Goal: Task Accomplishment & Management: Use online tool/utility

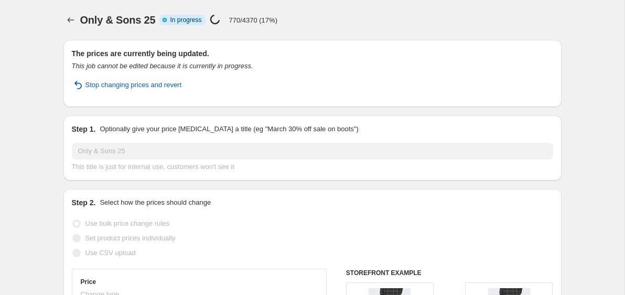
select select "percentage"
select select "no_change"
select select "vendor"
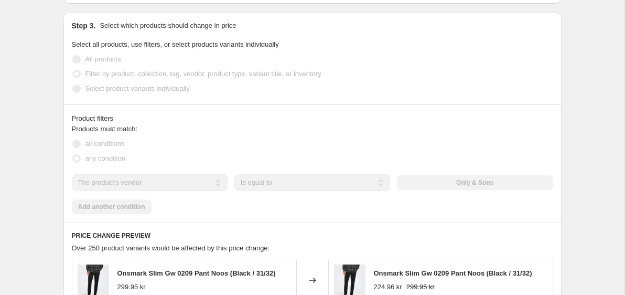
scroll to position [0, 0]
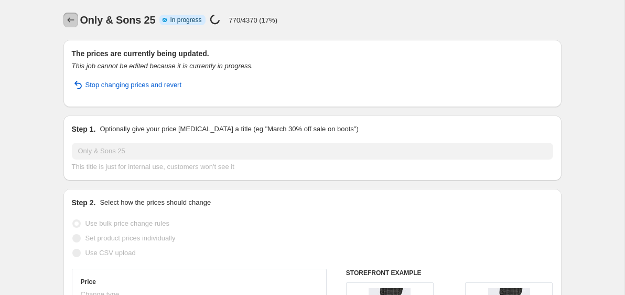
click at [71, 14] on button "Price change jobs" at bounding box center [70, 20] width 15 height 15
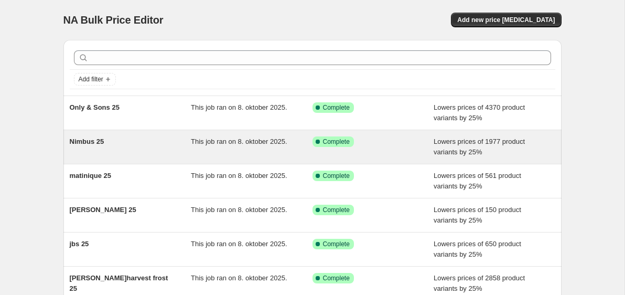
click at [164, 138] on div "Nimbus 25" at bounding box center [131, 146] width 122 height 21
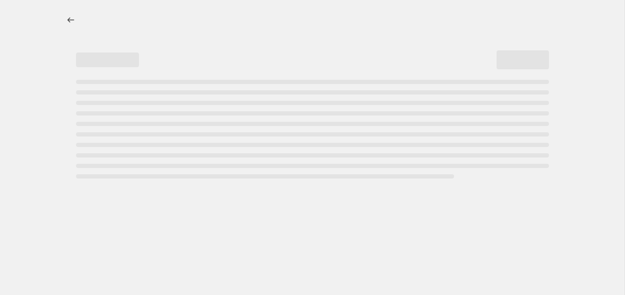
select select "percentage"
select select "no_change"
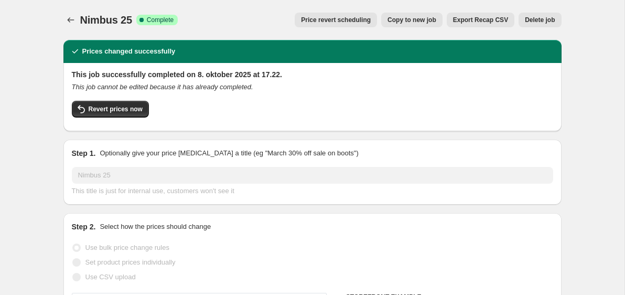
select select "vendor"
click at [423, 21] on span "Copy to new job" at bounding box center [411, 20] width 49 height 8
select select "percentage"
select select "no_change"
select select "vendor"
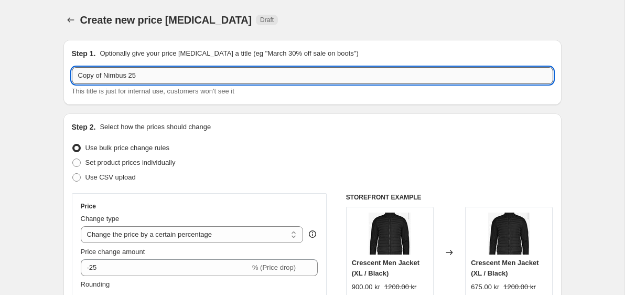
click at [179, 82] on input "Copy of Nimbus 25" at bounding box center [312, 75] width 481 height 17
drag, startPoint x: 129, startPoint y: 75, endPoint x: 51, endPoint y: 75, distance: 77.6
type input "Selected 25"
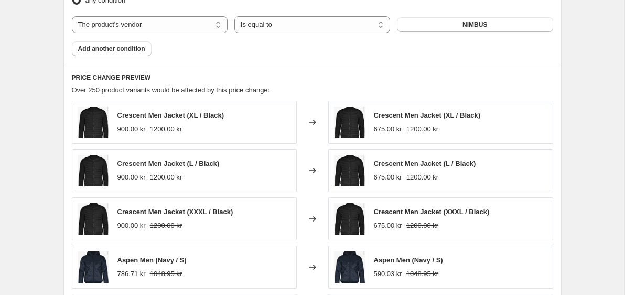
scroll to position [713, 0]
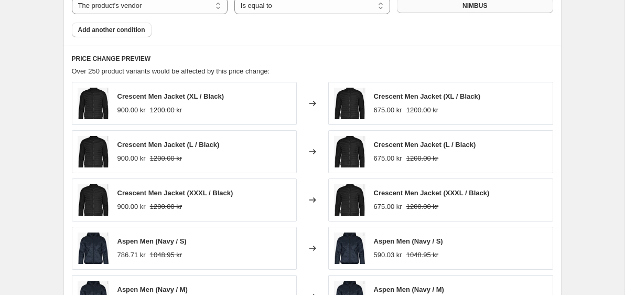
click at [435, 3] on button "NIMBUS" at bounding box center [475, 5] width 156 height 15
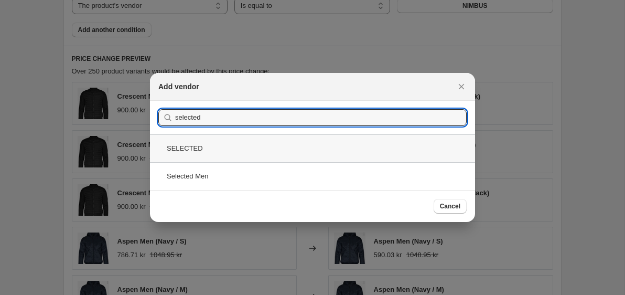
type input "selected"
click at [279, 149] on div "SELECTED" at bounding box center [312, 148] width 325 height 28
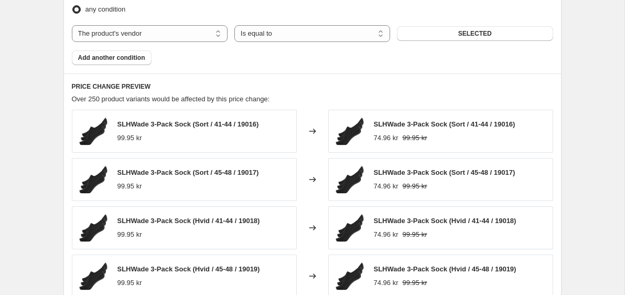
scroll to position [678, 0]
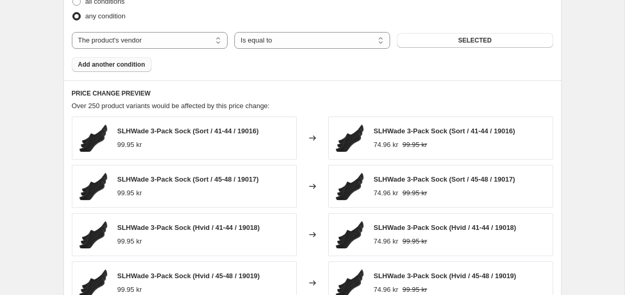
click at [126, 66] on span "Add another condition" at bounding box center [111, 64] width 67 height 8
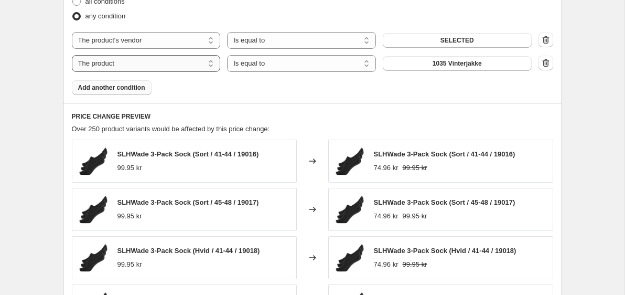
click at [146, 69] on select "The product The product's collection The product's tag The product's vendor The…" at bounding box center [146, 63] width 149 height 17
select select "vendor"
click at [417, 64] on button "BOSSWIK" at bounding box center [457, 63] width 149 height 15
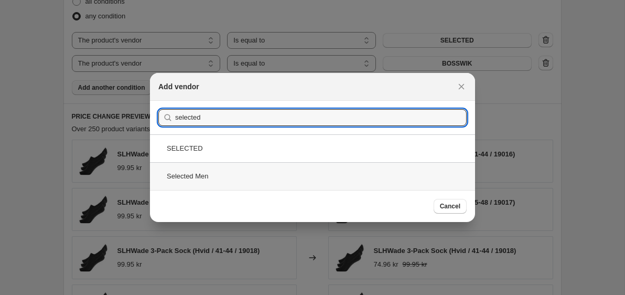
type input "selected"
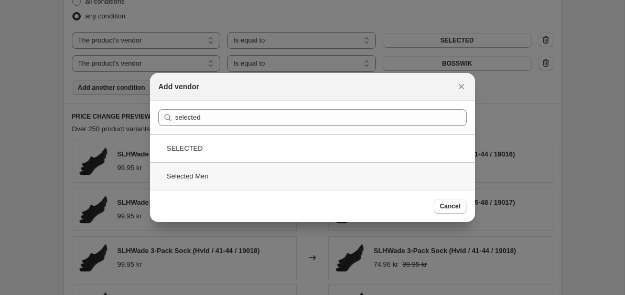
click at [253, 172] on div "Selected Men" at bounding box center [312, 176] width 325 height 28
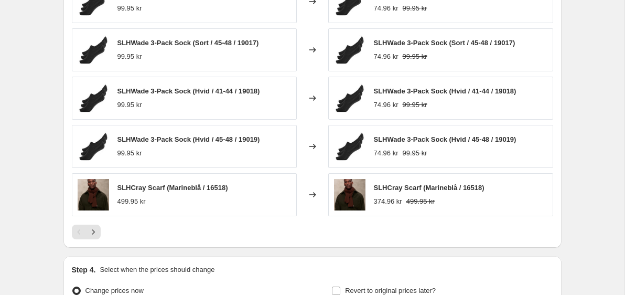
scroll to position [953, 0]
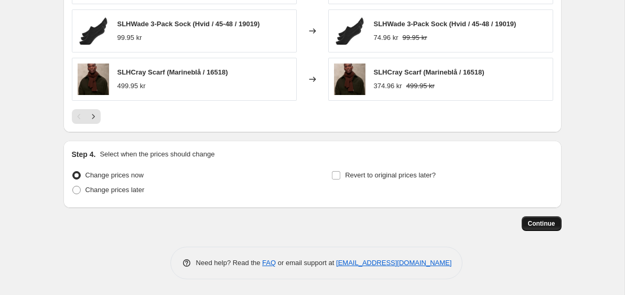
click at [543, 225] on span "Continue" at bounding box center [541, 223] width 27 height 8
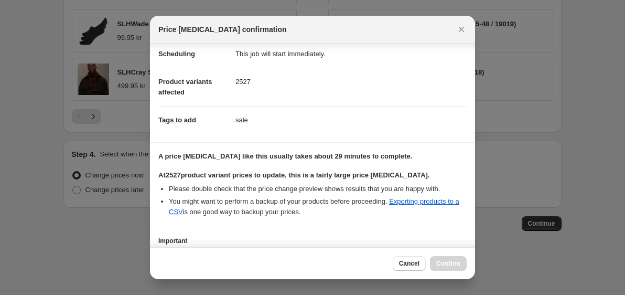
scroll to position [168, 0]
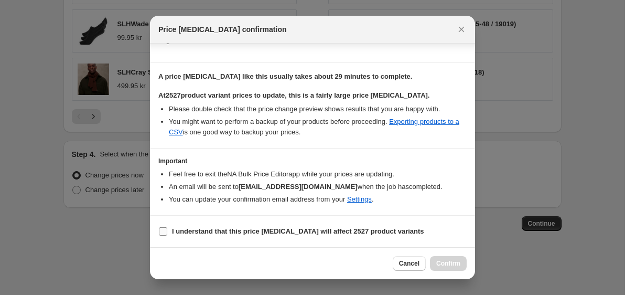
click at [265, 234] on b "I understand that this price change job will affect 2527 product variants" at bounding box center [298, 231] width 252 height 8
click at [167, 234] on input "I understand that this price change job will affect 2527 product variants" at bounding box center [163, 231] width 8 height 8
checkbox input "true"
click at [449, 265] on span "Confirm" at bounding box center [448, 263] width 24 height 8
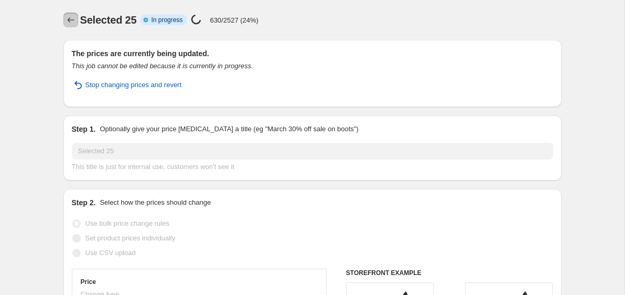
click at [73, 20] on icon "Price change jobs" at bounding box center [71, 20] width 10 height 10
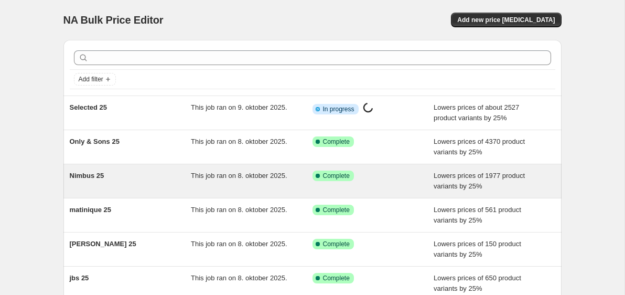
click at [176, 167] on div "Nimbus 25 This job ran on 8. oktober 2025. Success Complete Complete Lowers pri…" at bounding box center [312, 181] width 498 height 34
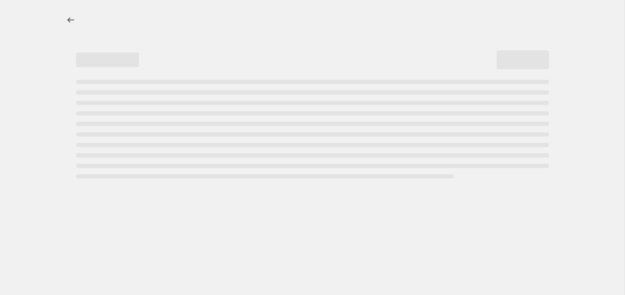
select select "percentage"
select select "no_change"
select select "vendor"
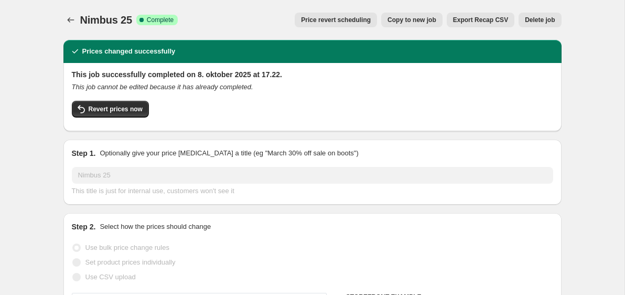
click at [409, 23] on span "Copy to new job" at bounding box center [411, 20] width 49 height 8
select select "percentage"
select select "no_change"
select select "vendor"
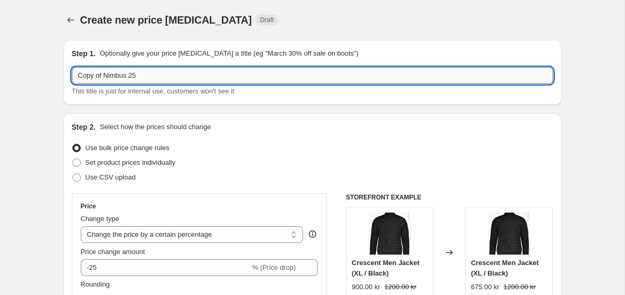
drag, startPoint x: 128, startPoint y: 77, endPoint x: 73, endPoint y: 74, distance: 54.6
click at [73, 74] on input "Copy of Nimbus 25" at bounding box center [312, 75] width 481 height 17
type input "Signal 25"
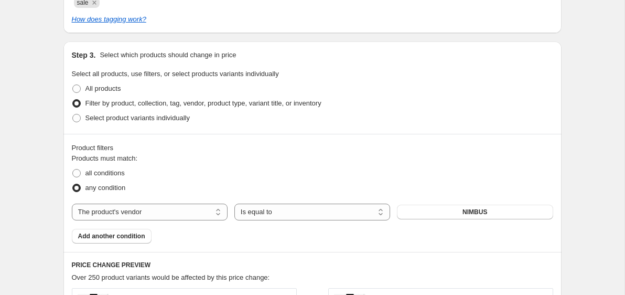
scroll to position [584, 0]
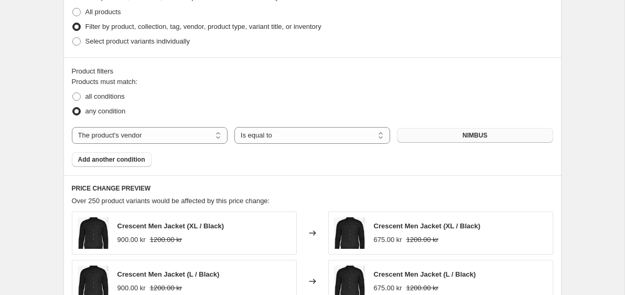
click at [430, 131] on button "NIMBUS" at bounding box center [475, 135] width 156 height 15
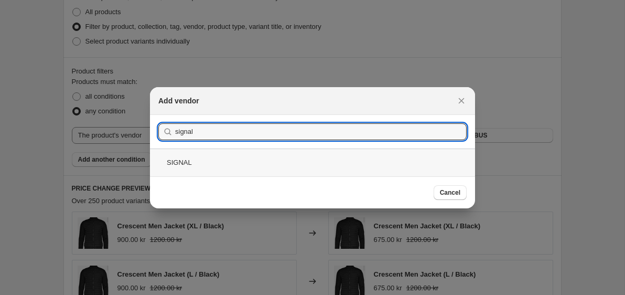
type input "signal"
click at [295, 168] on div "SIGNAL" at bounding box center [312, 162] width 325 height 28
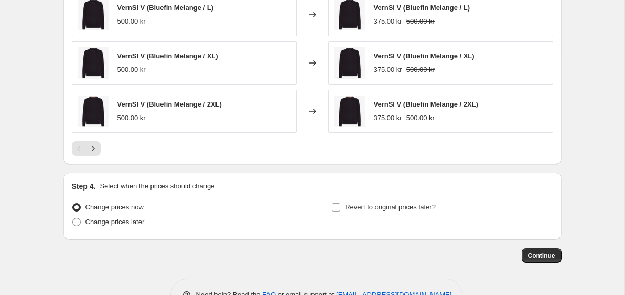
scroll to position [930, 0]
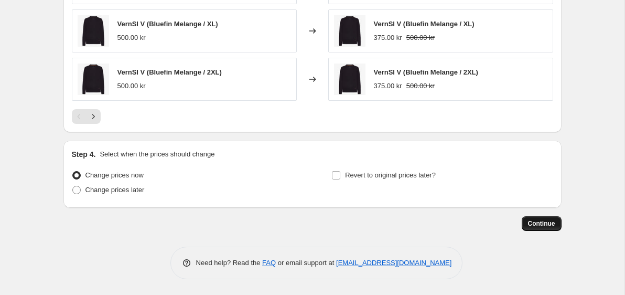
click at [536, 224] on span "Continue" at bounding box center [541, 223] width 27 height 8
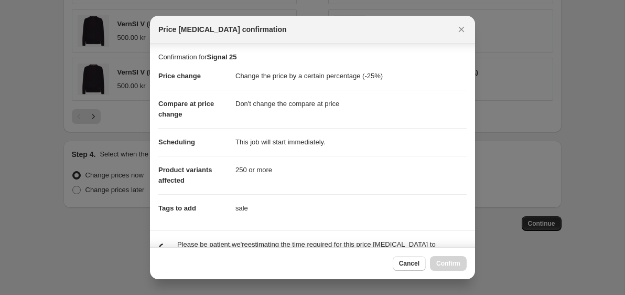
scroll to position [88, 0]
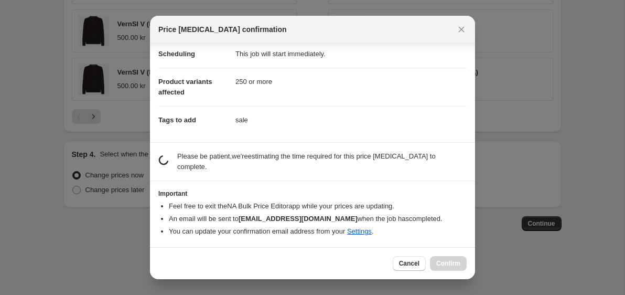
click at [310, 137] on section "Confirmation for Signal 25 Price change Change the price by a certain percentag…" at bounding box center [312, 48] width 325 height 187
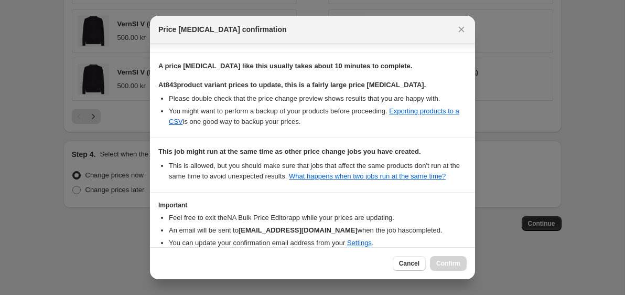
scroll to position [243, 0]
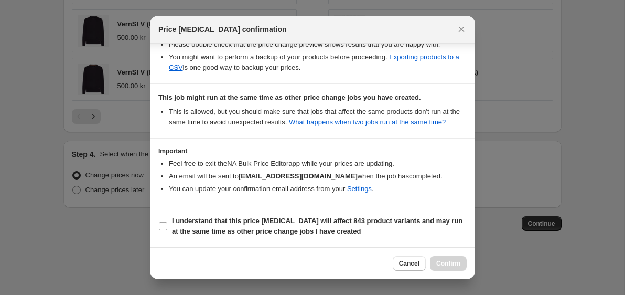
click at [309, 239] on section "I understand that this price change job will affect 843 product variants and ma…" at bounding box center [312, 226] width 325 height 42
click at [324, 225] on span "I understand that this price change job will affect 843 product variants and ma…" at bounding box center [319, 225] width 295 height 21
click at [167, 225] on input "I understand that this price change job will affect 843 product variants and ma…" at bounding box center [163, 226] width 8 height 8
checkbox input "true"
click at [447, 265] on span "Confirm" at bounding box center [448, 263] width 24 height 8
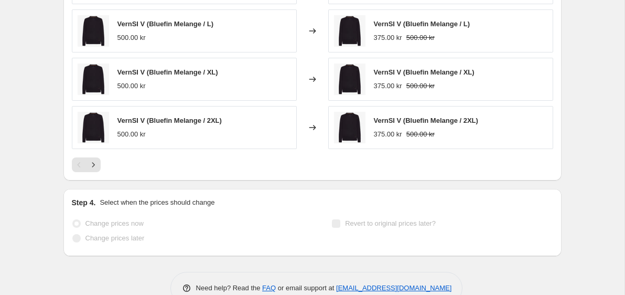
scroll to position [957, 0]
select select "percentage"
select select "no_change"
select select "vendor"
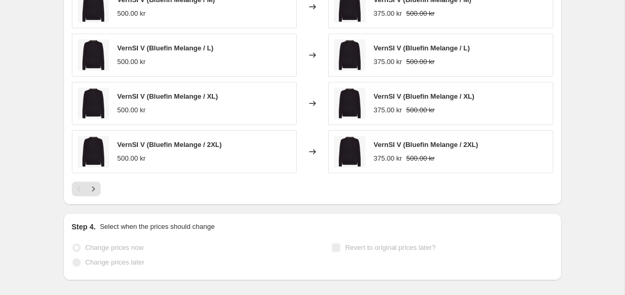
scroll to position [0, 0]
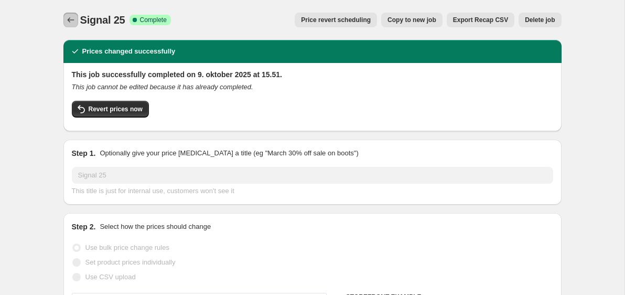
click at [68, 15] on icon "Price change jobs" at bounding box center [71, 20] width 10 height 10
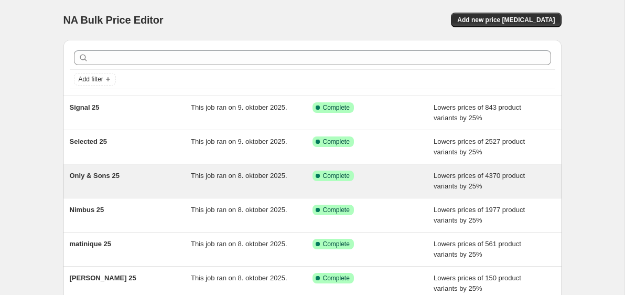
click at [179, 184] on div "Only & Sons 25" at bounding box center [131, 180] width 122 height 21
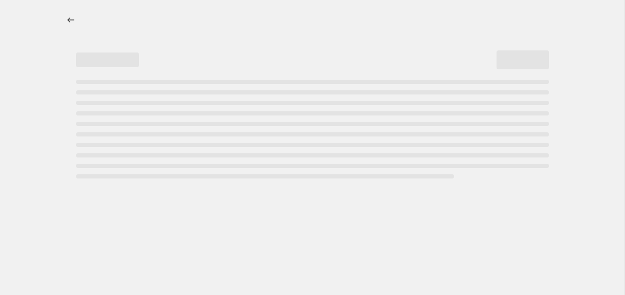
select select "percentage"
select select "no_change"
select select "vendor"
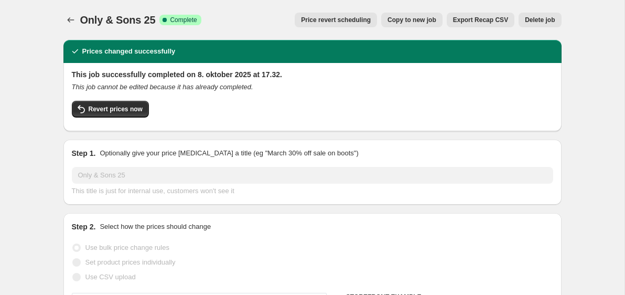
click at [417, 23] on span "Copy to new job" at bounding box center [411, 20] width 49 height 8
select select "percentage"
select select "no_change"
select select "vendor"
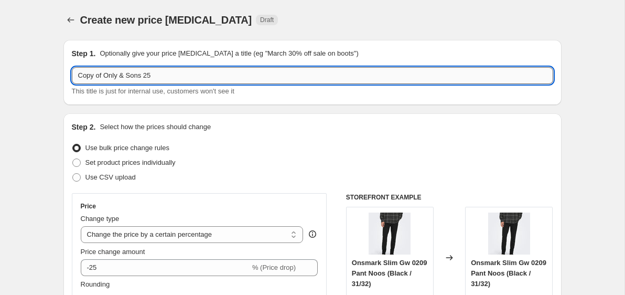
click at [143, 77] on input "Copy of Only & Sons 25" at bounding box center [312, 75] width 481 height 17
type input "Sunwill 25"
click at [252, 126] on div "Step 2. Select how the prices should change" at bounding box center [312, 127] width 481 height 10
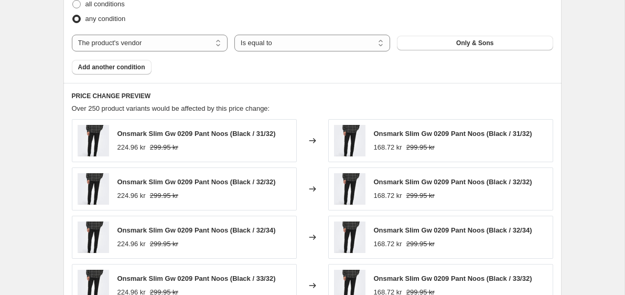
scroll to position [681, 0]
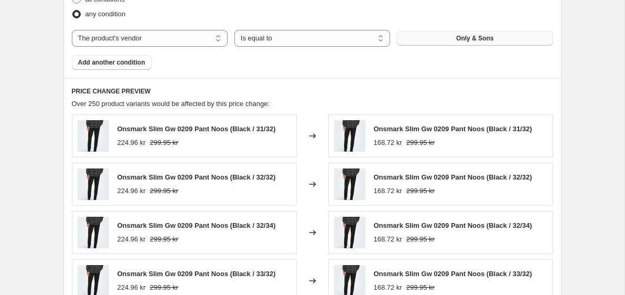
click at [422, 31] on button "Only & Sons" at bounding box center [475, 38] width 156 height 15
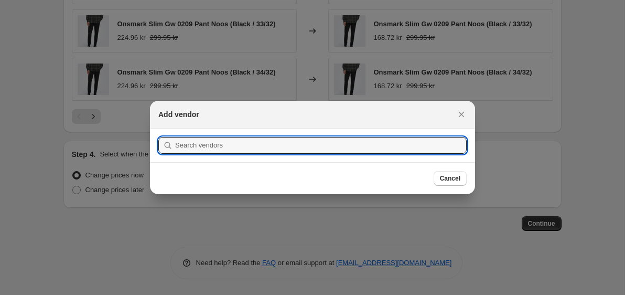
scroll to position [0, 0]
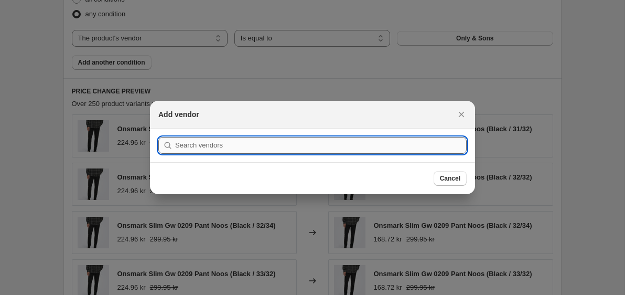
click at [276, 138] on input ":reu:" at bounding box center [321, 145] width 292 height 17
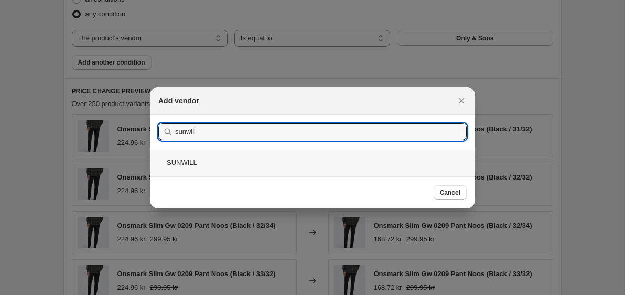
type input "sunwill"
click at [232, 160] on div "SUNWILL" at bounding box center [312, 162] width 325 height 28
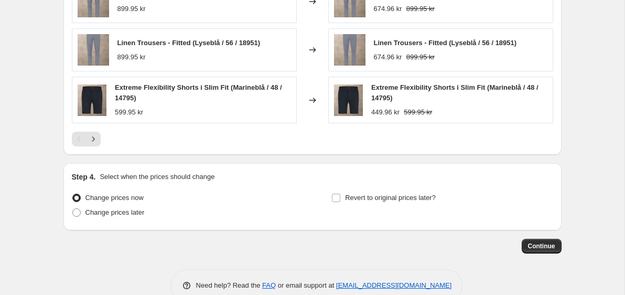
scroll to position [926, 0]
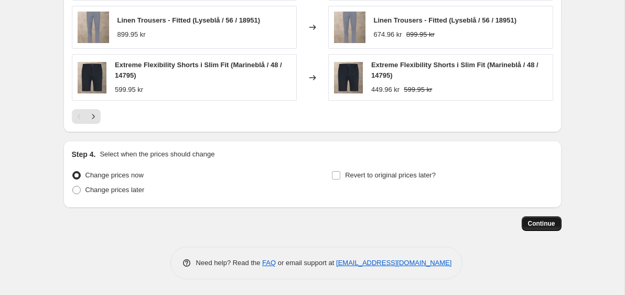
click at [540, 224] on span "Continue" at bounding box center [541, 223] width 27 height 8
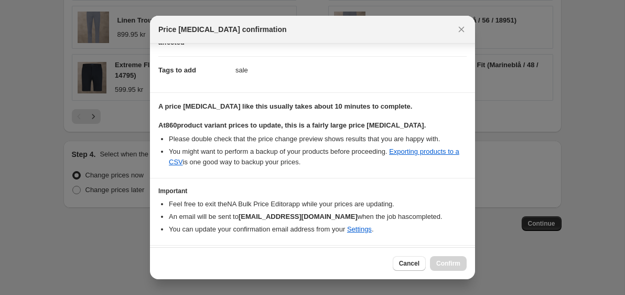
scroll to position [168, 0]
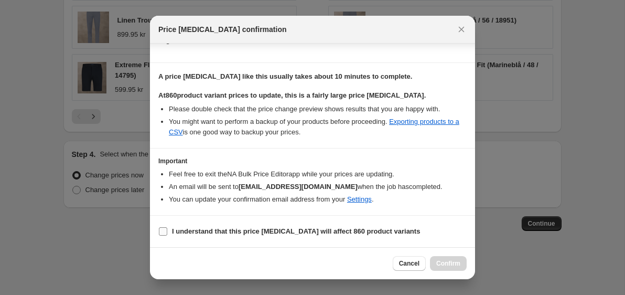
click at [277, 236] on label "I understand that this price change job will affect 860 product variants" at bounding box center [289, 231] width 262 height 15
click at [167, 235] on input "I understand that this price change job will affect 860 product variants" at bounding box center [163, 231] width 8 height 8
checkbox input "true"
click at [447, 264] on span "Confirm" at bounding box center [448, 263] width 24 height 8
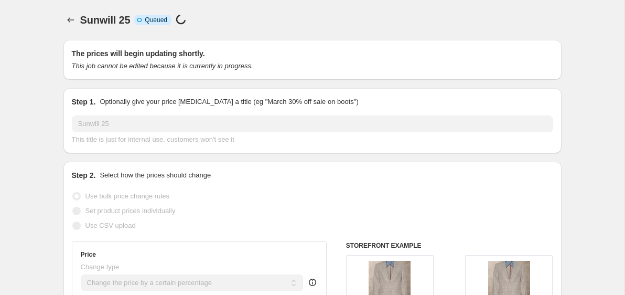
scroll to position [926, 0]
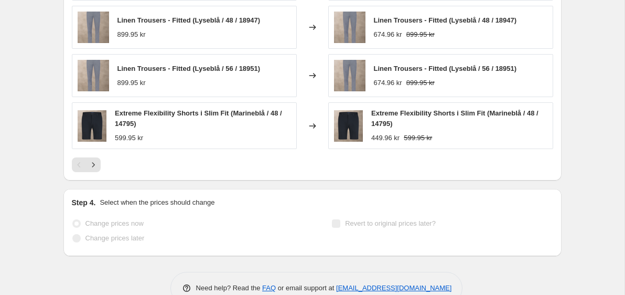
click at [308, 159] on div at bounding box center [312, 164] width 481 height 15
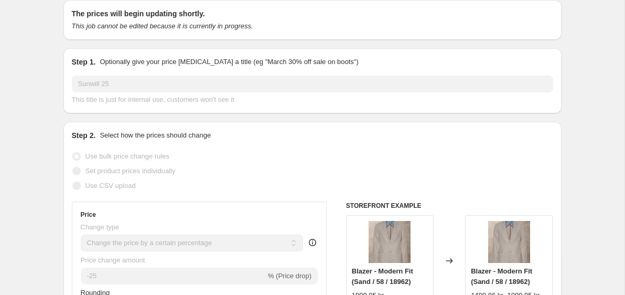
scroll to position [0, 0]
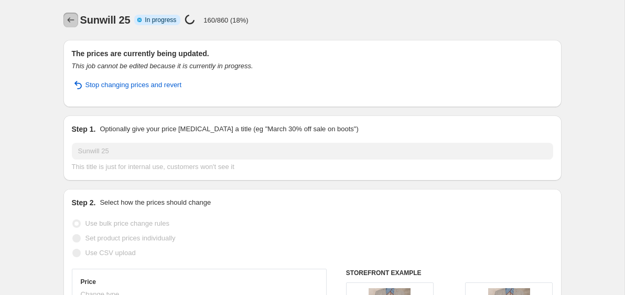
click at [69, 21] on icon "Price change jobs" at bounding box center [71, 20] width 10 height 10
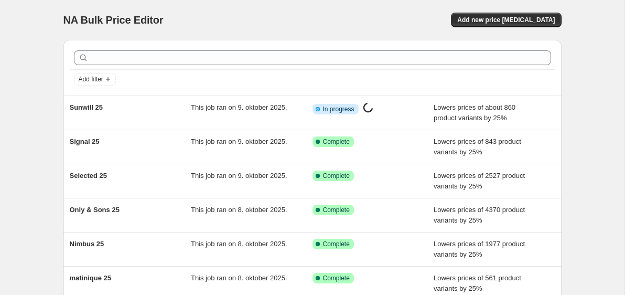
click at [33, 87] on div "NA Bulk Price Editor. This page is ready NA Bulk Price Editor Add new price cha…" at bounding box center [312, 270] width 624 height 540
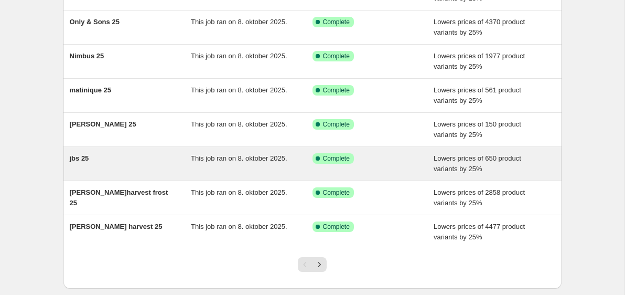
scroll to position [188, 0]
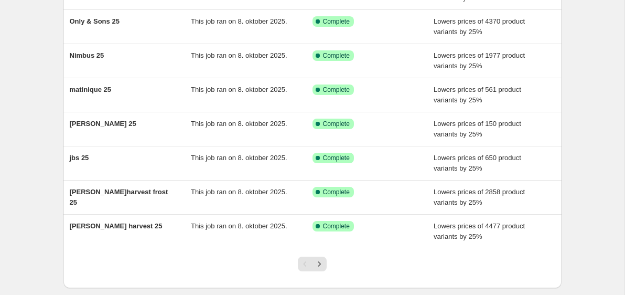
click at [31, 99] on div "NA Bulk Price Editor. This page is ready NA Bulk Price Editor Add new price cha…" at bounding box center [312, 82] width 624 height 540
click at [32, 91] on div "NA Bulk Price Editor. This page is ready NA Bulk Price Editor Add new price cha…" at bounding box center [312, 82] width 624 height 540
click at [33, 99] on div "NA Bulk Price Editor. This page is ready NA Bulk Price Editor Add new price cha…" at bounding box center [312, 82] width 624 height 540
click at [27, 90] on div "NA Bulk Price Editor. This page is ready NA Bulk Price Editor Add new price cha…" at bounding box center [312, 82] width 624 height 540
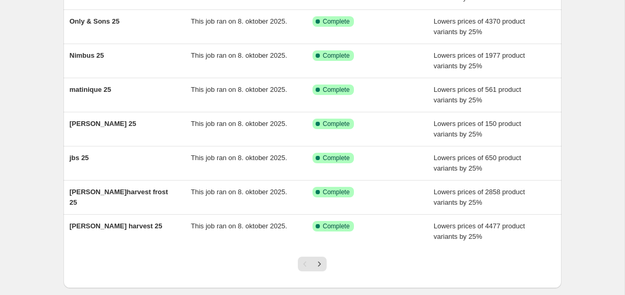
click at [27, 90] on div "NA Bulk Price Editor. This page is ready NA Bulk Price Editor Add new price cha…" at bounding box center [312, 82] width 624 height 540
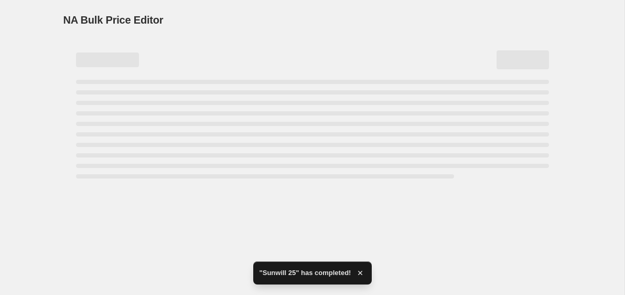
scroll to position [0, 0]
click at [42, 114] on div "NA Bulk Price Editor. This page is ready NA Bulk Price Editor" at bounding box center [312, 147] width 624 height 295
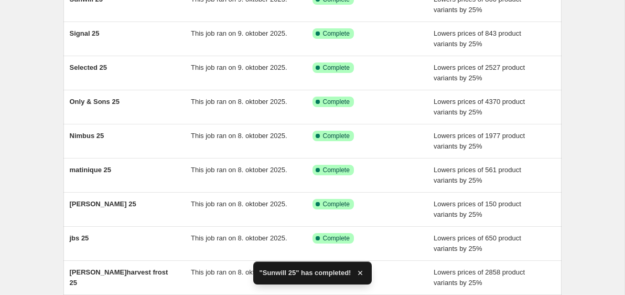
scroll to position [201, 0]
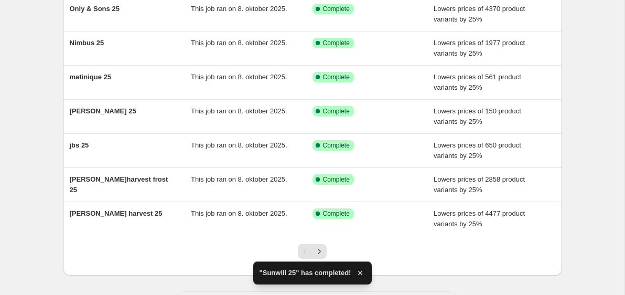
click at [29, 118] on div "NA Bulk Price Editor. This page is ready NA Bulk Price Editor Add new price cha…" at bounding box center [312, 69] width 624 height 540
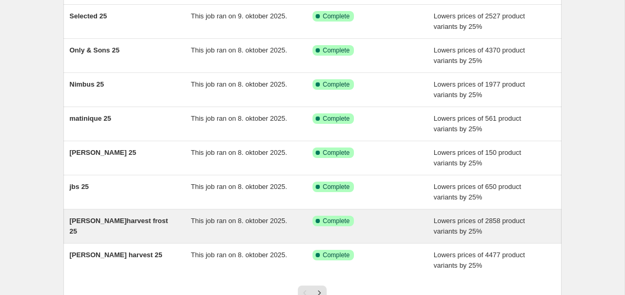
scroll to position [198, 0]
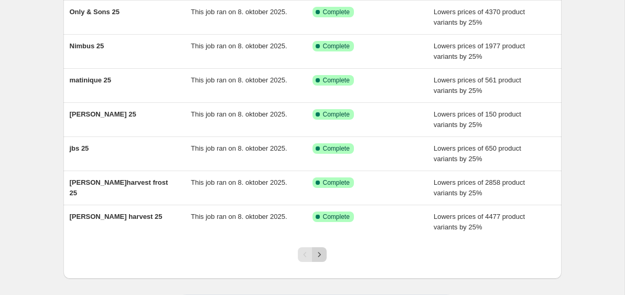
click at [320, 253] on icon "Next" at bounding box center [319, 254] width 10 height 10
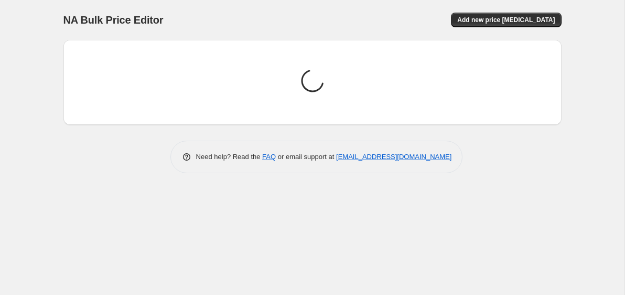
scroll to position [0, 0]
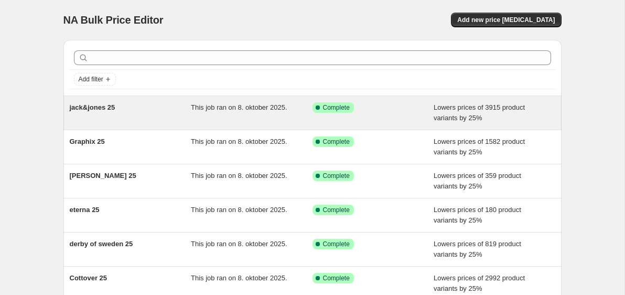
click at [160, 112] on div "jack&jones 25" at bounding box center [131, 112] width 122 height 21
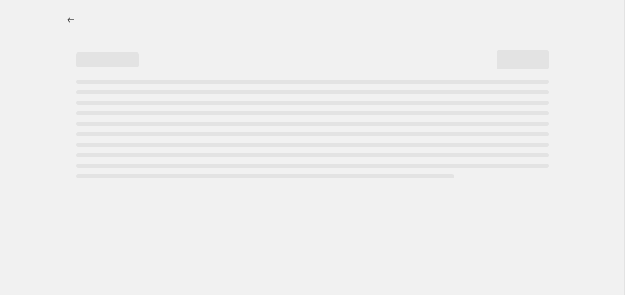
select select "percentage"
select select "no_change"
select select "vendor"
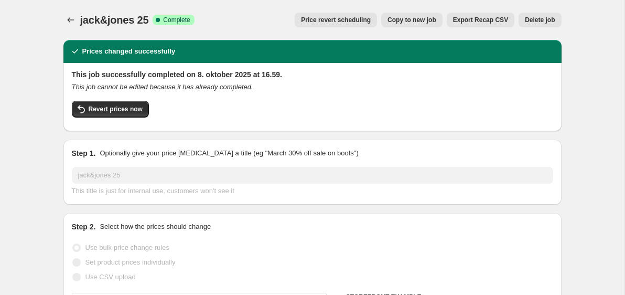
click at [69, 21] on icon "Price change jobs" at bounding box center [70, 19] width 7 height 5
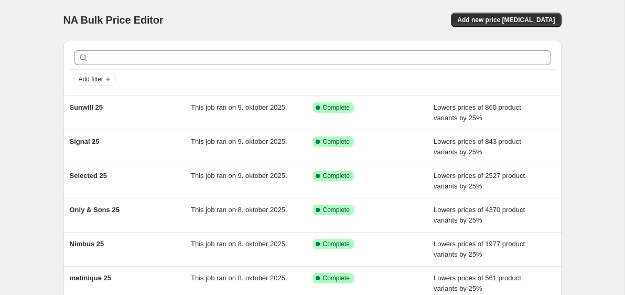
click at [26, 85] on div "NA Bulk Price Editor. This page is ready NA Bulk Price Editor Add new price cha…" at bounding box center [312, 270] width 624 height 540
click at [43, 141] on div "NA Bulk Price Editor. This page is ready NA Bulk Price Editor Add new price cha…" at bounding box center [312, 270] width 624 height 540
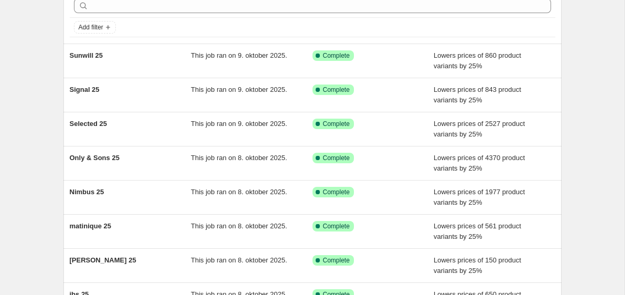
click at [20, 90] on div "NA Bulk Price Editor. This page is ready NA Bulk Price Editor Add new price cha…" at bounding box center [312, 218] width 624 height 540
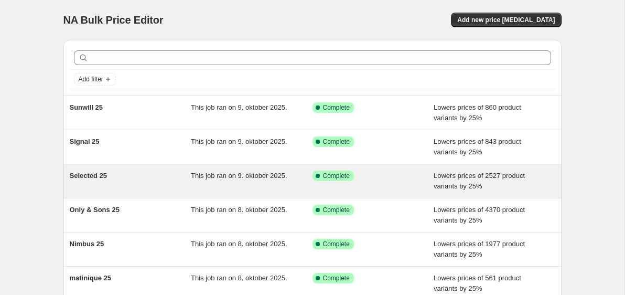
click at [159, 166] on div "Selected 25 This job ran on 9. oktober 2025. Success Complete Complete Lowers p…" at bounding box center [312, 181] width 498 height 34
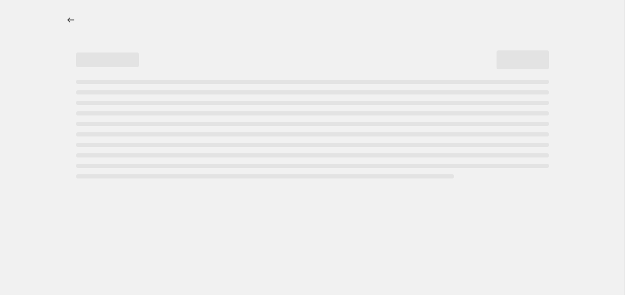
select select "percentage"
select select "no_change"
select select "vendor"
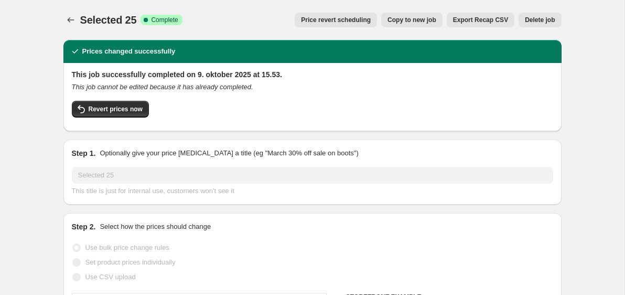
click at [408, 18] on span "Copy to new job" at bounding box center [411, 20] width 49 height 8
select select "percentage"
select select "no_change"
select select "vendor"
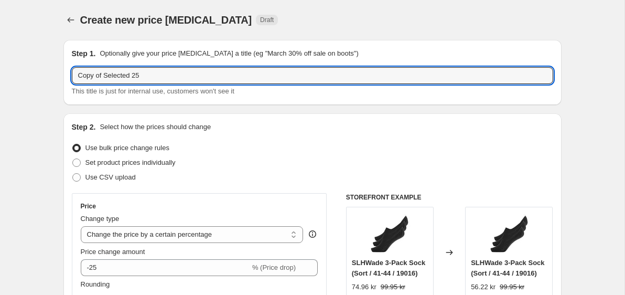
drag, startPoint x: 133, startPoint y: 78, endPoint x: 68, endPoint y: 77, distance: 65.5
click at [68, 77] on div "Step 1. Optionally give your price change job a title (eg "March 30% off sale o…" at bounding box center [312, 72] width 498 height 65
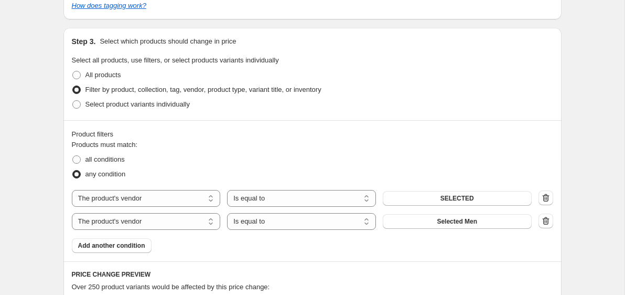
scroll to position [559, 0]
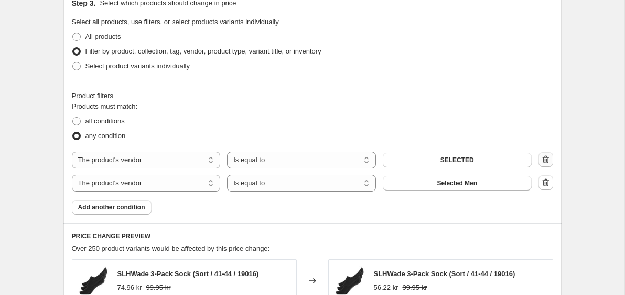
type input "Tenson 25"
click at [548, 157] on icon "button" at bounding box center [546, 159] width 10 height 10
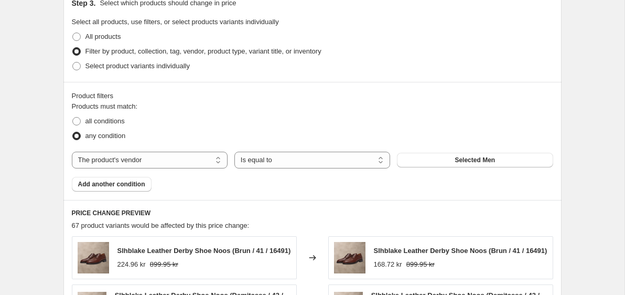
click at [482, 163] on span "Selected Men" at bounding box center [475, 160] width 40 height 8
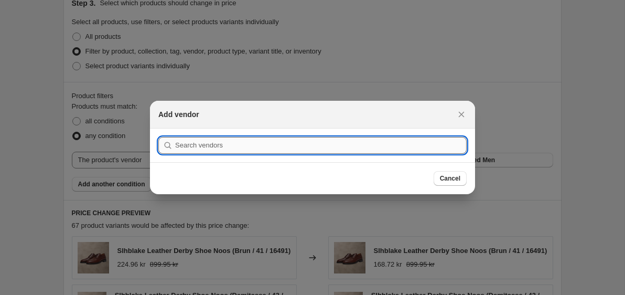
click at [354, 149] on input ":rms:" at bounding box center [321, 145] width 292 height 17
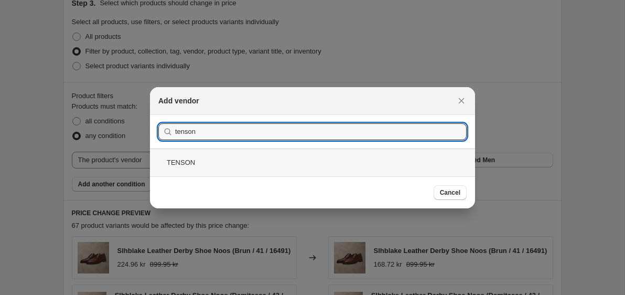
type input "tenson"
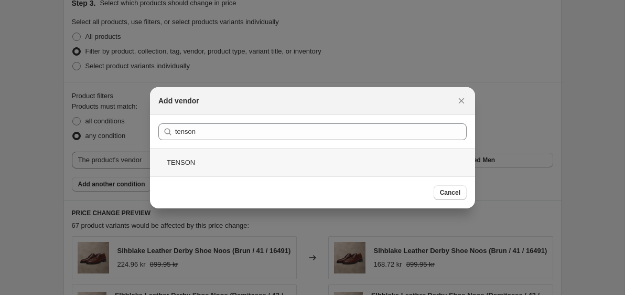
click at [265, 163] on div "TENSON" at bounding box center [312, 162] width 325 height 28
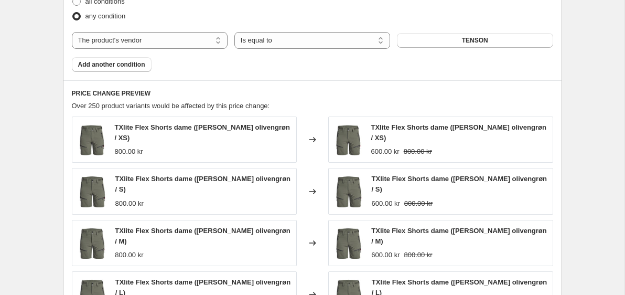
scroll to position [930, 0]
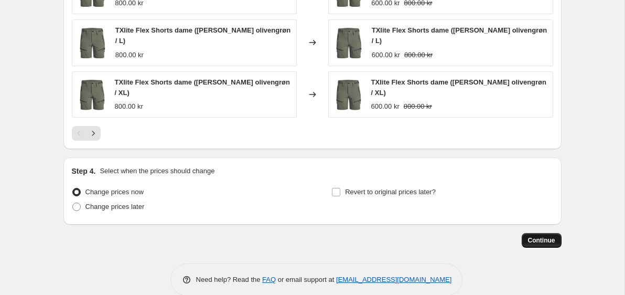
click at [544, 236] on span "Continue" at bounding box center [541, 240] width 27 height 8
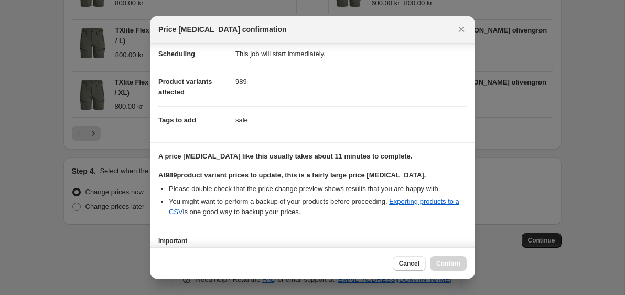
scroll to position [168, 0]
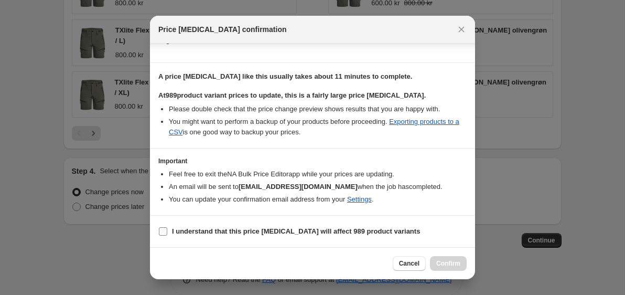
click at [305, 234] on b "I understand that this price change job will affect 989 product variants" at bounding box center [296, 231] width 248 height 8
click at [167, 234] on input "I understand that this price change job will affect 989 product variants" at bounding box center [163, 231] width 8 height 8
checkbox input "true"
click at [441, 264] on span "Confirm" at bounding box center [448, 263] width 24 height 8
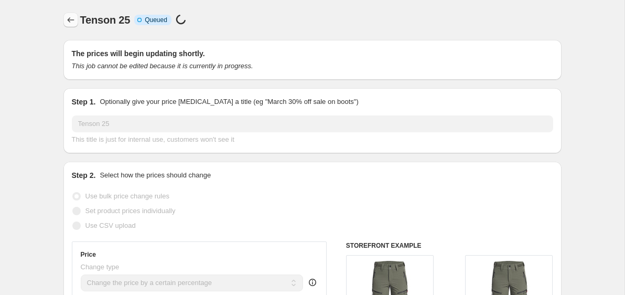
click at [71, 21] on icon "Price change jobs" at bounding box center [71, 20] width 10 height 10
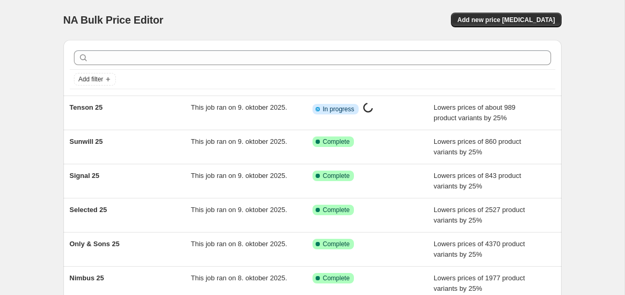
click at [27, 98] on div "NA Bulk Price Editor. This page is ready NA Bulk Price Editor Add new price cha…" at bounding box center [312, 270] width 624 height 540
click at [30, 92] on div "NA Bulk Price Editor. This page is ready NA Bulk Price Editor Add new price cha…" at bounding box center [312, 270] width 624 height 540
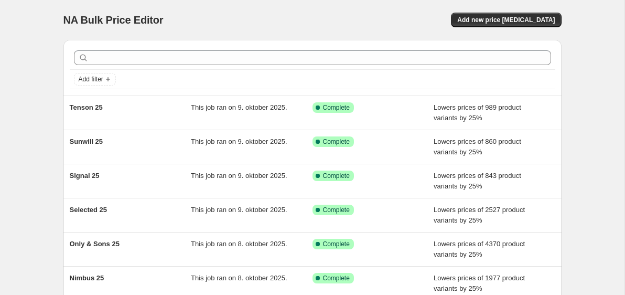
click at [30, 92] on div "NA Bulk Price Editor. This page is ready NA Bulk Price Editor Add new price cha…" at bounding box center [312, 270] width 624 height 540
click at [31, 86] on div "NA Bulk Price Editor. This page is ready NA Bulk Price Editor Add new price cha…" at bounding box center [312, 270] width 624 height 540
